Goal: Information Seeking & Learning: Check status

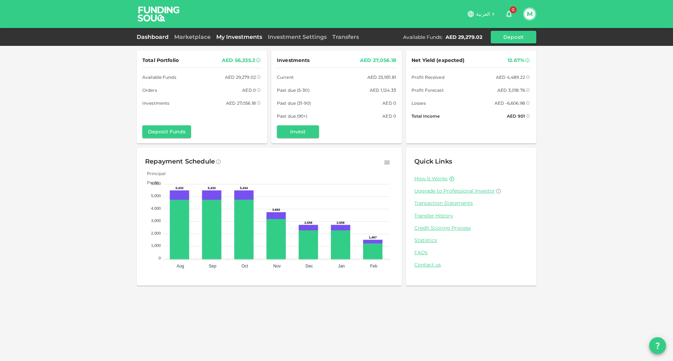
click at [228, 38] on link "My Investments" at bounding box center [238, 37] width 51 height 7
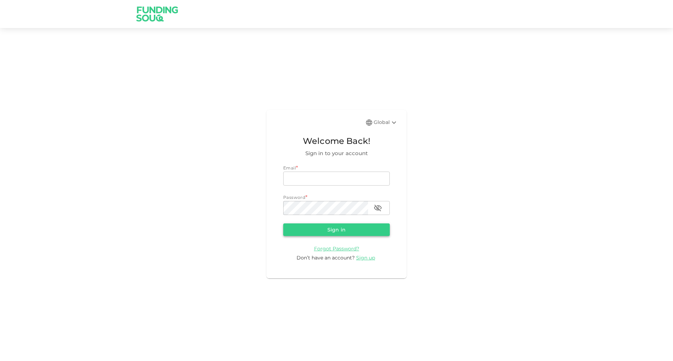
type input "m.aitsidimoh@gmail.com"
click at [310, 224] on button "Sign in" at bounding box center [336, 230] width 106 height 13
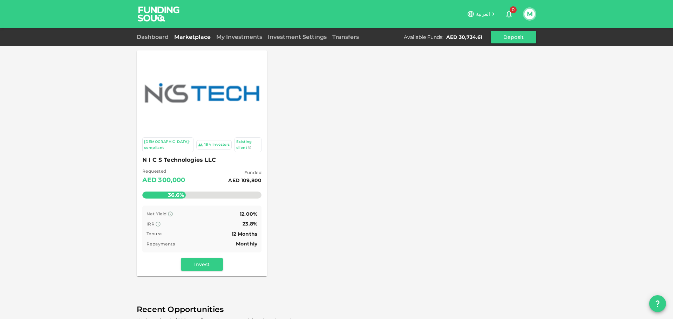
click at [287, 32] on div "Dashboard Marketplace My Investments Investment Settings Transfers Available Fu…" at bounding box center [336, 37] width 399 height 13
click at [290, 39] on link "Investment Settings" at bounding box center [297, 37] width 64 height 7
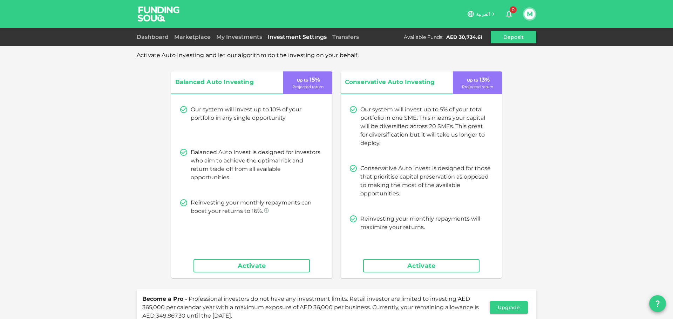
click at [254, 33] on div "My Investments" at bounding box center [238, 37] width 51 height 8
click at [252, 37] on link "My Investments" at bounding box center [238, 37] width 51 height 7
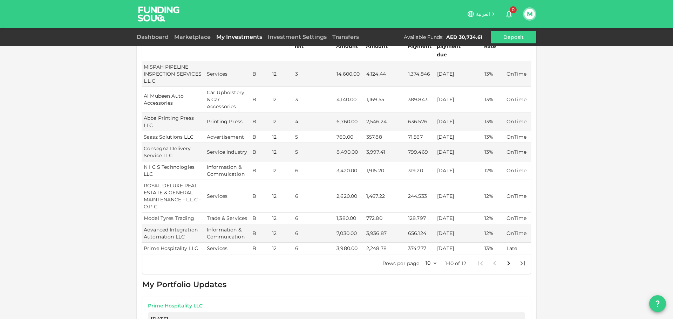
scroll to position [105, 0]
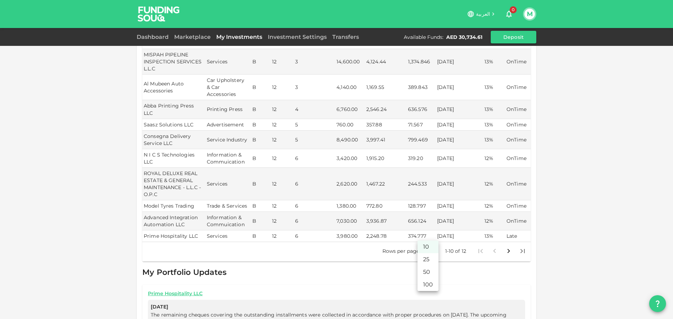
click at [428, 237] on body "العربية 0 M Dashboard Marketplace My Investments Investment Settings Transfers …" at bounding box center [336, 159] width 673 height 319
click at [428, 261] on li "25" at bounding box center [427, 259] width 21 height 13
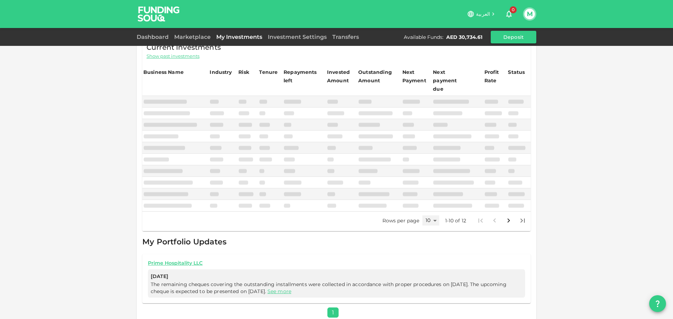
type input "25"
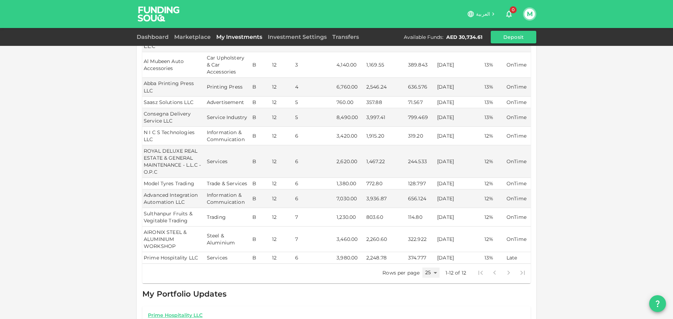
scroll to position [140, 0]
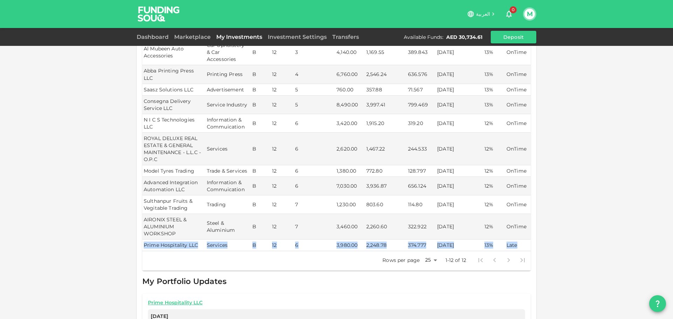
drag, startPoint x: 141, startPoint y: 231, endPoint x: 523, endPoint y: 231, distance: 382.6
click at [523, 240] on tr "Prime Hospitality LLC Services B 12 6 3,980.00 2,248.78 374.777 15/05/2025 13% …" at bounding box center [336, 246] width 388 height 12
click at [536, 229] on div "My Investments You have currently invested in 12 businesses with a total exposu…" at bounding box center [336, 113] width 673 height 507
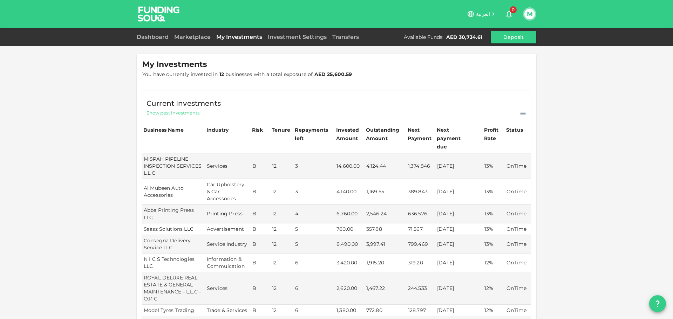
scroll to position [0, 0]
click at [140, 37] on link "Dashboard" at bounding box center [154, 37] width 35 height 7
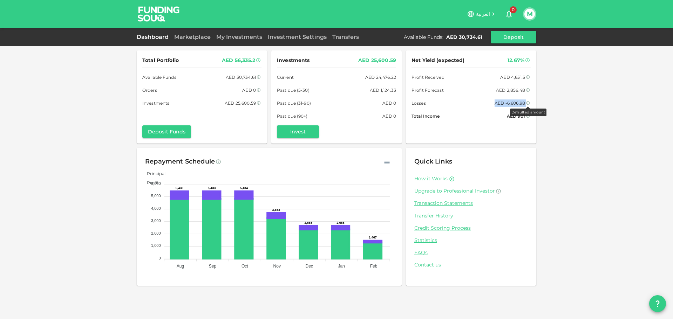
drag, startPoint x: 504, startPoint y: 103, endPoint x: 527, endPoint y: 103, distance: 22.4
click at [527, 103] on div "AED -6,606.98 Defaulted amount" at bounding box center [512, 102] width 36 height 7
click at [249, 37] on link "My Investments" at bounding box center [238, 37] width 51 height 7
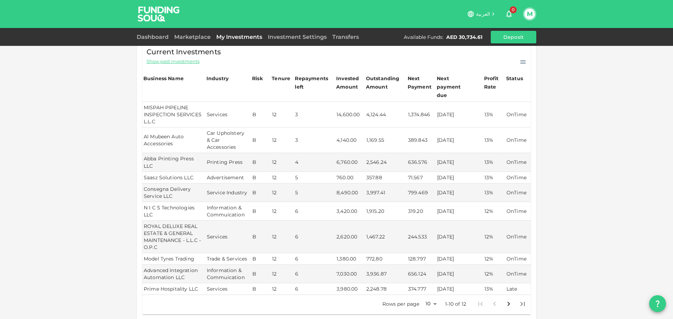
scroll to position [129, 0]
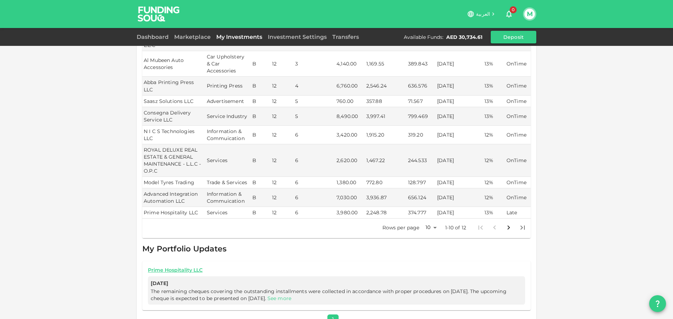
click at [291, 295] on link "See more" at bounding box center [279, 298] width 24 height 6
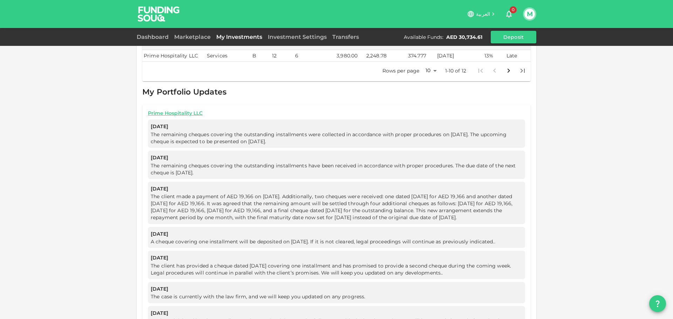
scroll to position [283, 0]
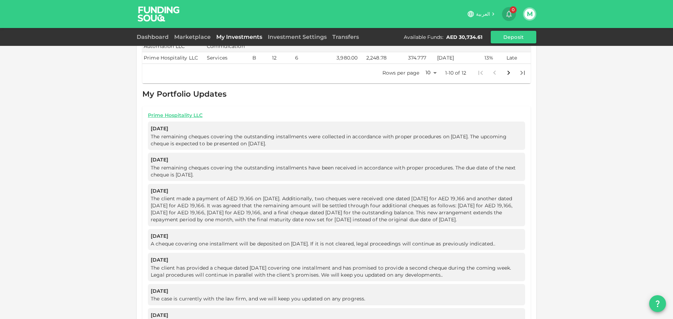
click at [510, 15] on icon "button" at bounding box center [509, 14] width 6 height 7
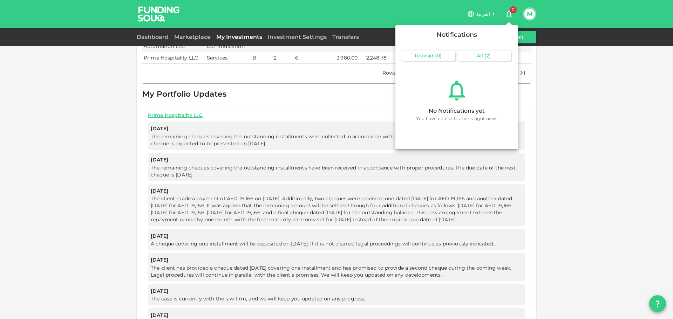
click at [491, 58] on div "All ( 2 )" at bounding box center [484, 56] width 53 height 10
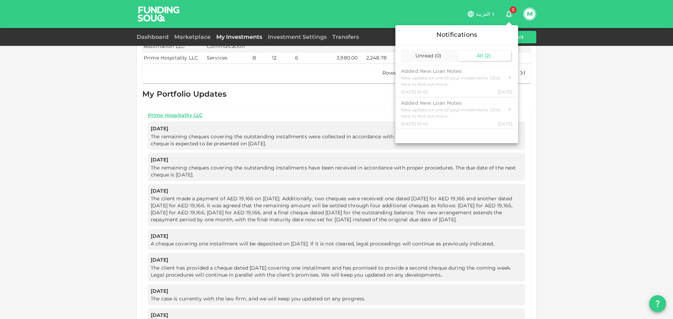
click at [551, 66] on div at bounding box center [336, 159] width 673 height 319
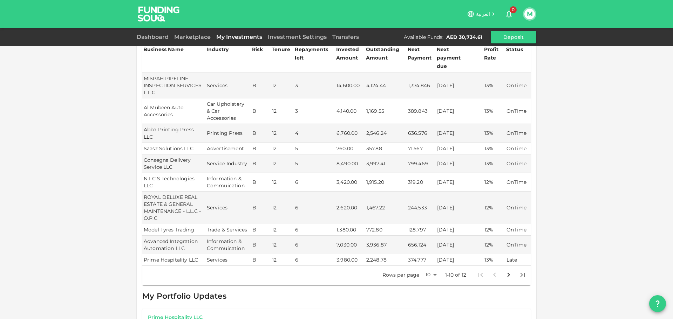
scroll to position [0, 0]
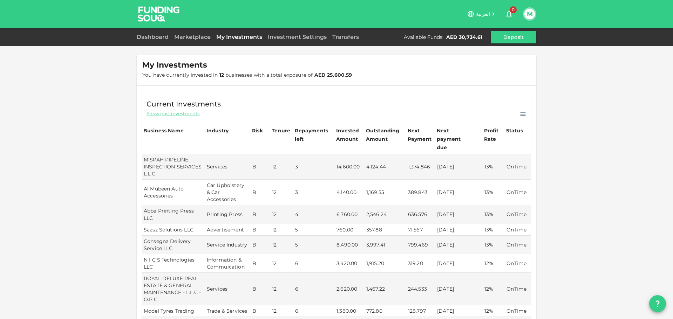
drag, startPoint x: 342, startPoint y: 36, endPoint x: 604, endPoint y: 71, distance: 264.7
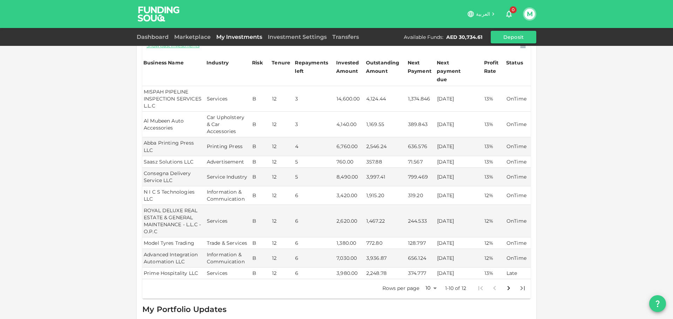
scroll to position [70, 0]
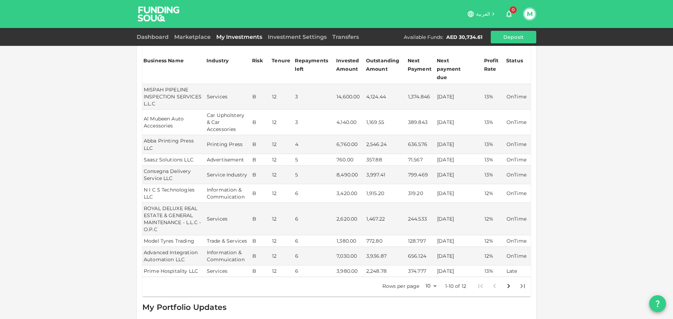
click at [288, 33] on div "Investment Settings" at bounding box center [297, 37] width 64 height 8
click at [241, 35] on link "My Investments" at bounding box center [238, 37] width 51 height 7
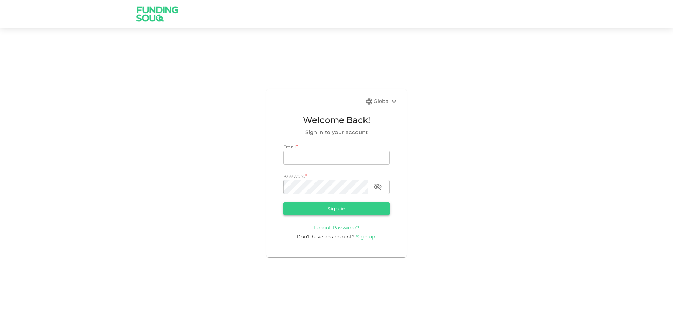
type input "[EMAIL_ADDRESS][DOMAIN_NAME]"
click at [335, 205] on button "Sign in" at bounding box center [336, 208] width 106 height 13
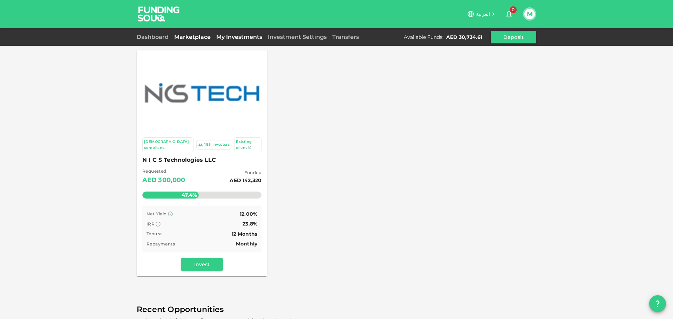
click at [254, 38] on link "My Investments" at bounding box center [238, 37] width 51 height 7
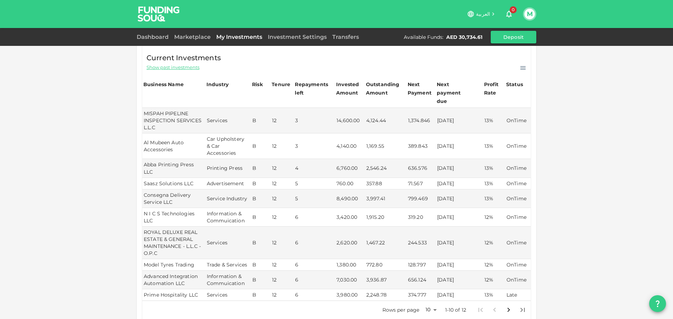
scroll to position [59, 0]
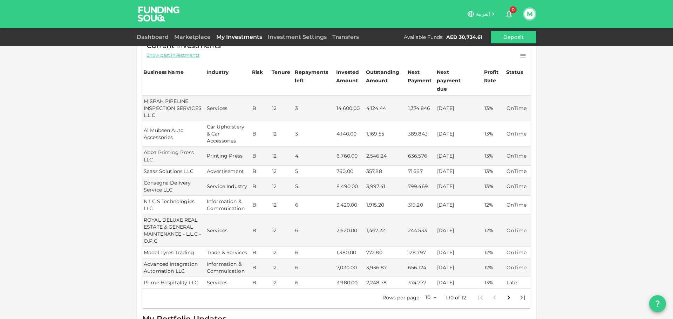
click at [153, 33] on div "Dashboard" at bounding box center [154, 37] width 35 height 8
click at [154, 34] on link "Dashboard" at bounding box center [154, 37] width 35 height 7
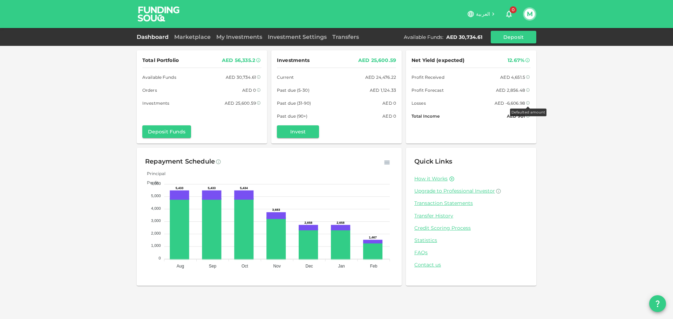
click at [527, 103] on icon at bounding box center [527, 103] width 4 height 4
click at [517, 103] on div "AED -6,606.98" at bounding box center [509, 102] width 30 height 7
drag, startPoint x: 504, startPoint y: 103, endPoint x: 537, endPoint y: 104, distance: 32.6
click at [537, 104] on div "Total Portfolio AED 56,335.2 Available Funds AED 30,734.61 Orders AED 0 Investm…" at bounding box center [336, 159] width 673 height 319
click at [425, 241] on link "Statistics" at bounding box center [471, 240] width 114 height 7
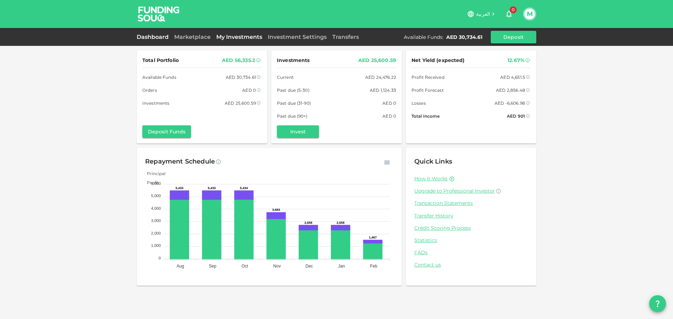
click at [226, 37] on link "My Investments" at bounding box center [238, 37] width 51 height 7
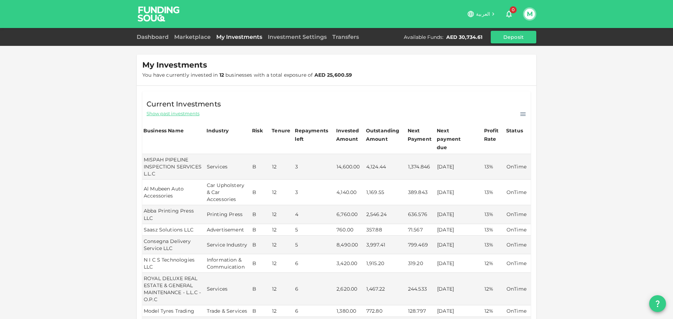
click at [182, 112] on span "Show past investments" at bounding box center [172, 113] width 53 height 7
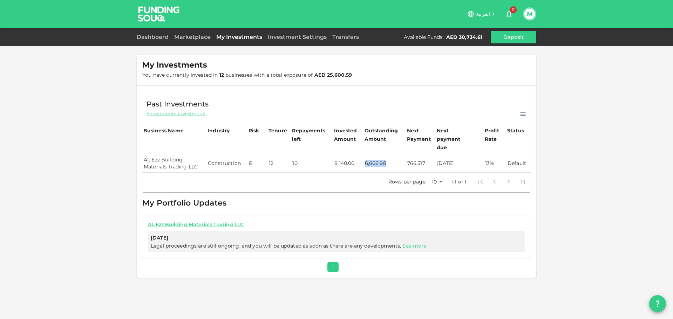
drag, startPoint x: 366, startPoint y: 154, endPoint x: 387, endPoint y: 153, distance: 21.1
click at [387, 154] on td "6,606.98" at bounding box center [384, 163] width 42 height 19
click at [194, 116] on span "Show current investments" at bounding box center [176, 113] width 60 height 7
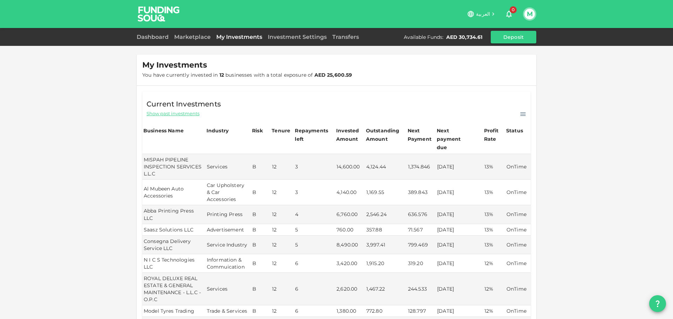
click at [171, 116] on span "Show past investments" at bounding box center [172, 113] width 53 height 7
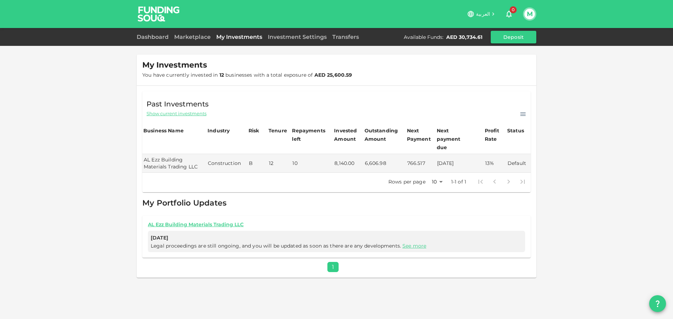
click at [164, 114] on span "Show current investments" at bounding box center [176, 113] width 60 height 7
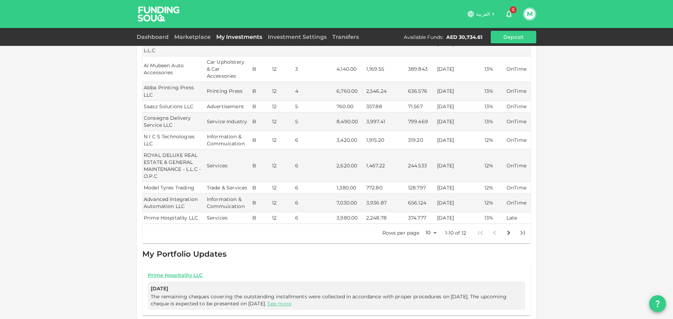
scroll to position [129, 0]
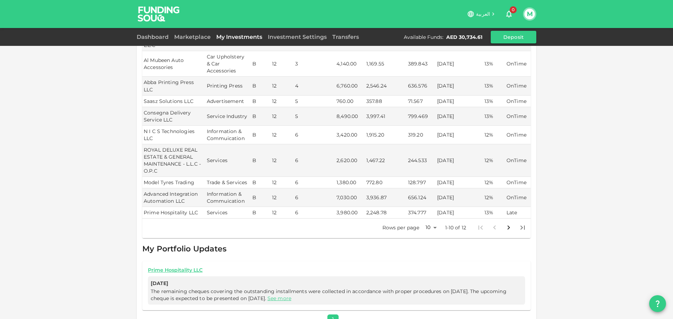
click at [428, 213] on body "العربية 0 M Dashboard Marketplace My Investments Investment Settings Transfers …" at bounding box center [336, 159] width 673 height 319
click at [428, 236] on li "25" at bounding box center [427, 236] width 21 height 13
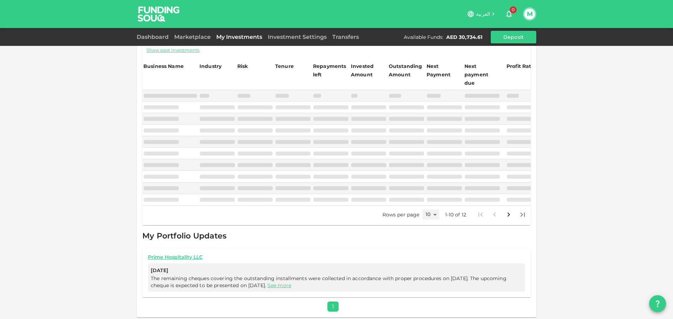
type input "25"
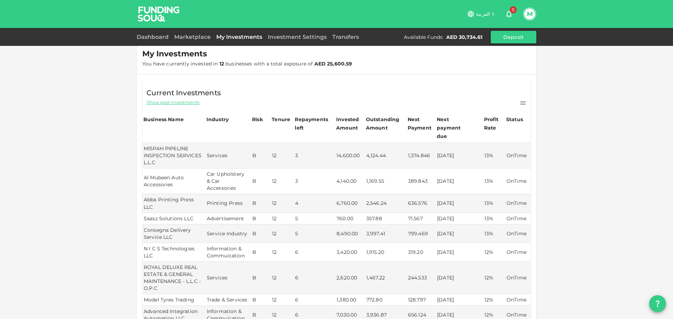
scroll to position [0, 0]
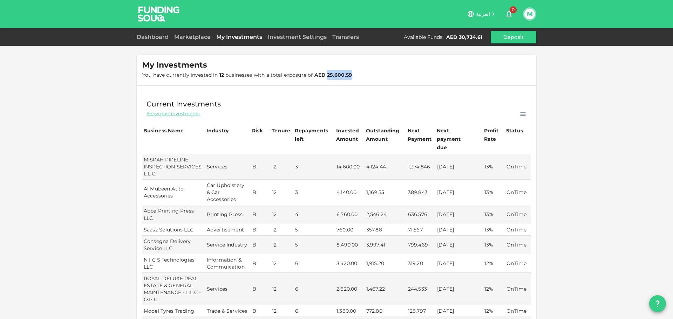
drag, startPoint x: 323, startPoint y: 74, endPoint x: 349, endPoint y: 73, distance: 25.6
click at [349, 73] on div "My Investments You have currently invested in 12 businesses with a total exposu…" at bounding box center [249, 70] width 214 height 20
click at [154, 36] on link "Dashboard" at bounding box center [154, 37] width 35 height 7
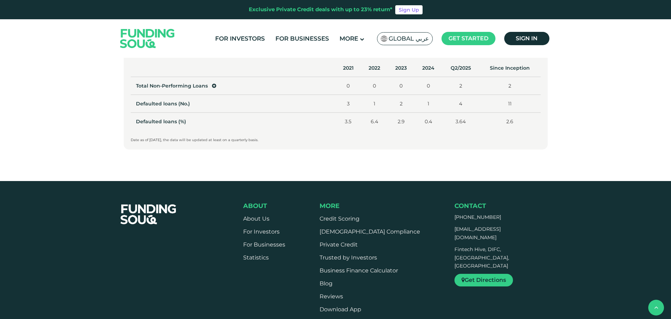
scroll to position [350, 0]
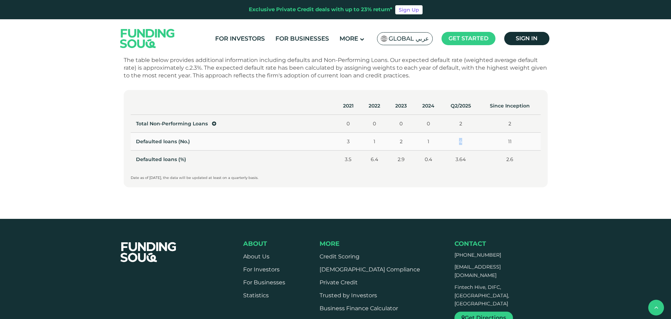
drag, startPoint x: 460, startPoint y: 144, endPoint x: 468, endPoint y: 141, distance: 8.7
click at [468, 141] on td "4" at bounding box center [460, 142] width 37 height 18
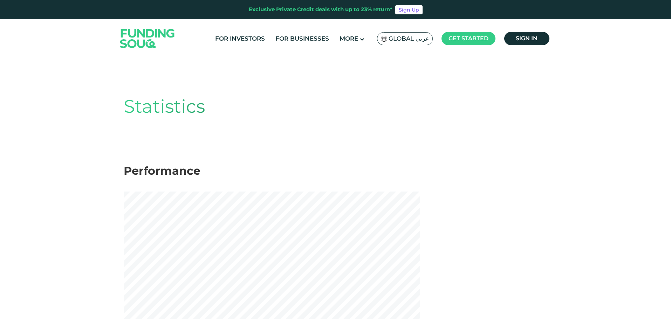
scroll to position [0, 0]
